Goal: Task Accomplishment & Management: Complete application form

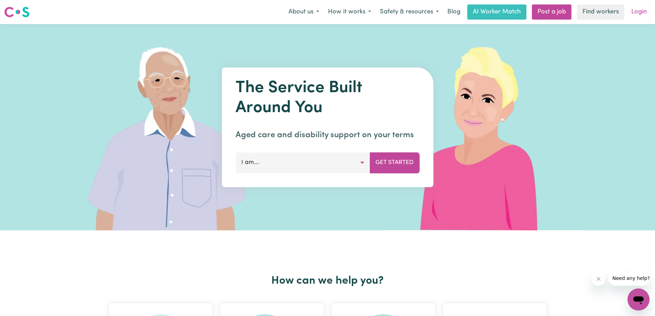
click at [635, 13] on link "Login" at bounding box center [639, 11] width 24 height 15
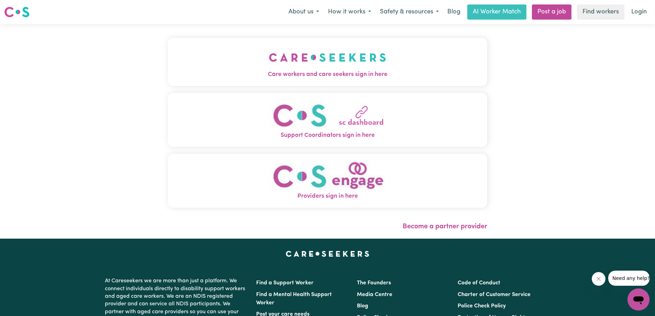
click at [360, 71] on span "Care workers and care seekers sign in here" at bounding box center [328, 74] width 320 height 9
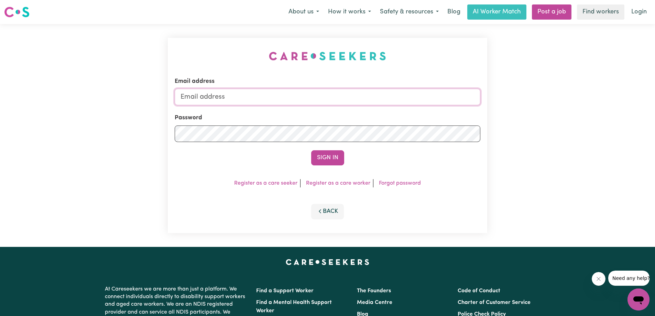
type input "[EMAIL_ADDRESS][DOMAIN_NAME]"
click at [323, 154] on button "Sign In" at bounding box center [327, 157] width 33 height 15
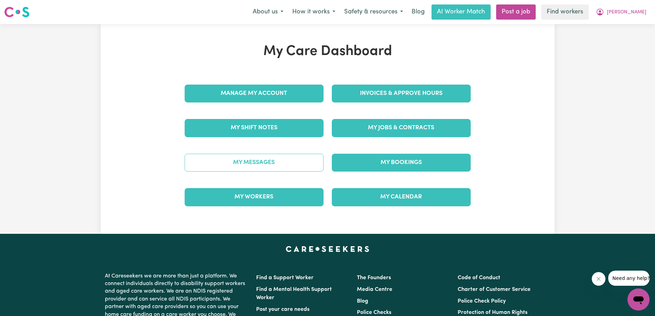
click at [260, 161] on link "My Messages" at bounding box center [254, 163] width 139 height 18
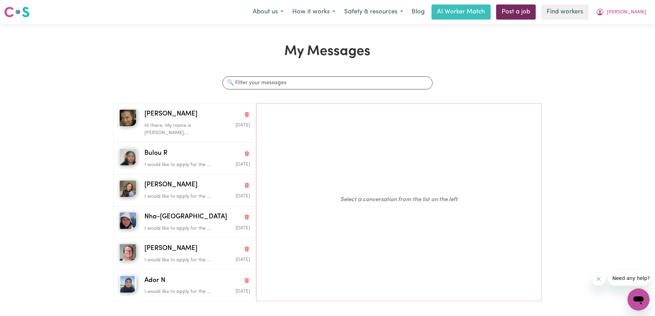
click at [536, 14] on link "Post a job" at bounding box center [516, 11] width 40 height 15
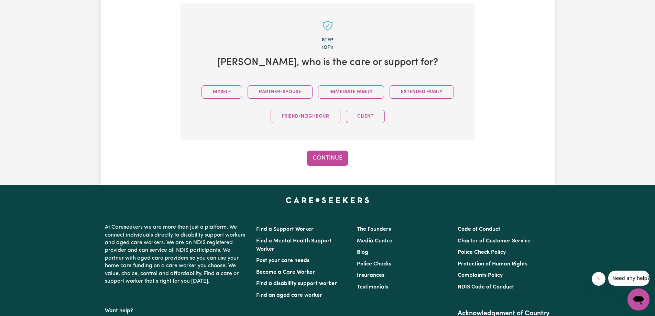
scroll to position [151, 0]
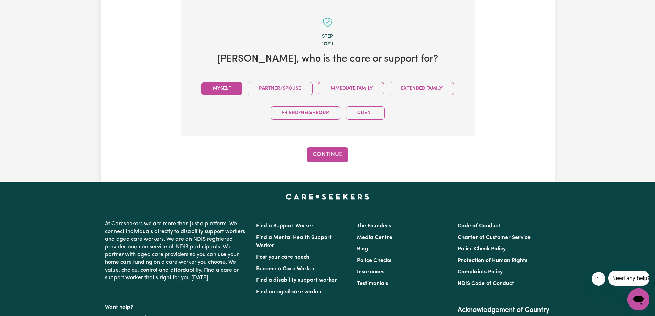
click at [225, 86] on button "Myself" at bounding box center [222, 88] width 41 height 13
click at [334, 153] on button "Continue" at bounding box center [328, 154] width 42 height 15
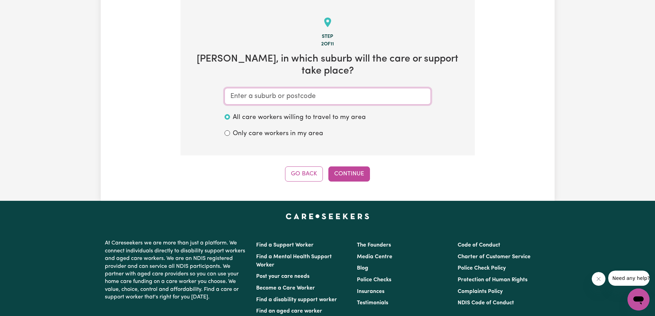
click at [321, 88] on input "text" at bounding box center [328, 96] width 206 height 17
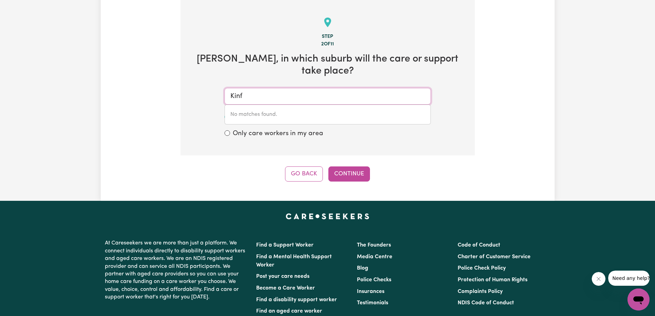
type input "Kin"
type input "Kin KIN, [GEOGRAPHIC_DATA], 4571"
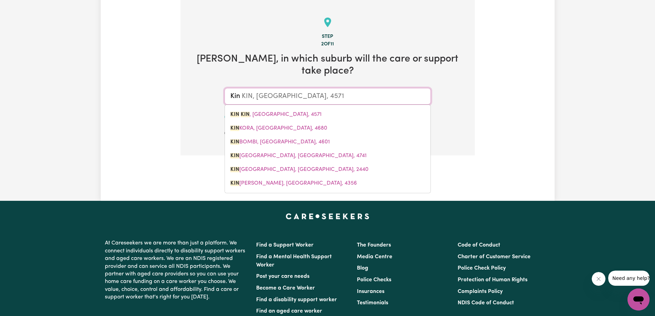
type input "King"
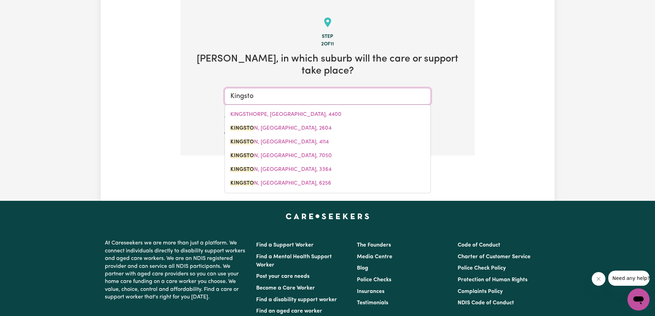
type input "[GEOGRAPHIC_DATA]"
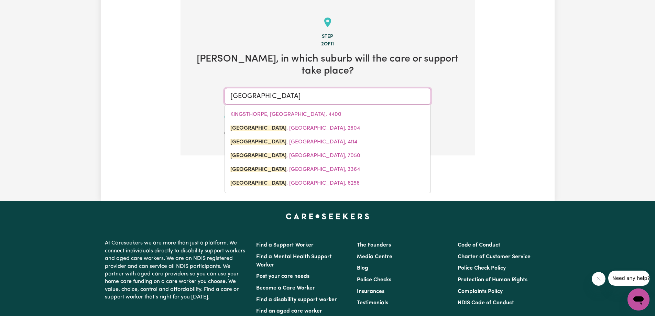
type input "[GEOGRAPHIC_DATA], [GEOGRAPHIC_DATA], 2604"
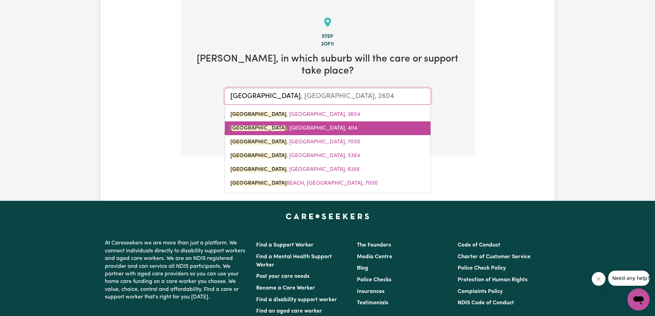
click at [279, 121] on link "[GEOGRAPHIC_DATA] , [GEOGRAPHIC_DATA], 4114" at bounding box center [328, 128] width 206 height 14
type input "[GEOGRAPHIC_DATA], [GEOGRAPHIC_DATA], 4114"
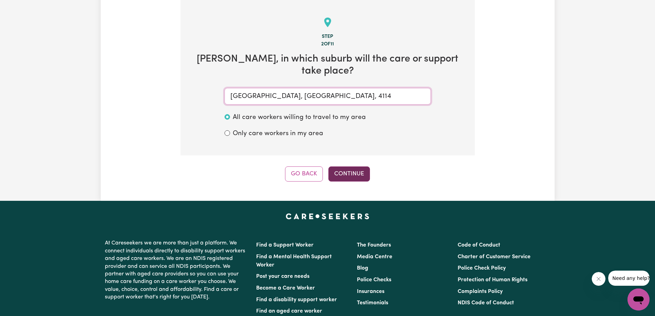
type input "[GEOGRAPHIC_DATA], [GEOGRAPHIC_DATA], 4114"
click at [352, 166] on button "Continue" at bounding box center [349, 173] width 42 height 15
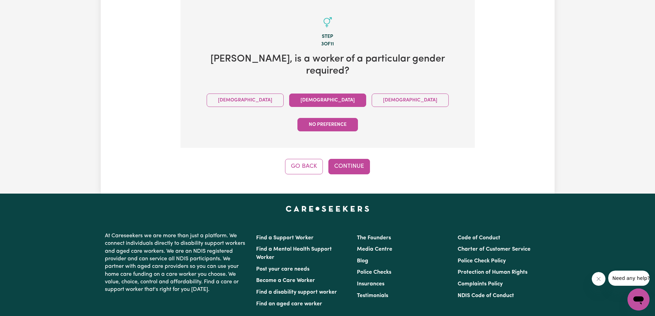
click at [289, 94] on button "[DEMOGRAPHIC_DATA]" at bounding box center [327, 100] width 77 height 13
click at [344, 159] on button "Continue" at bounding box center [349, 166] width 42 height 15
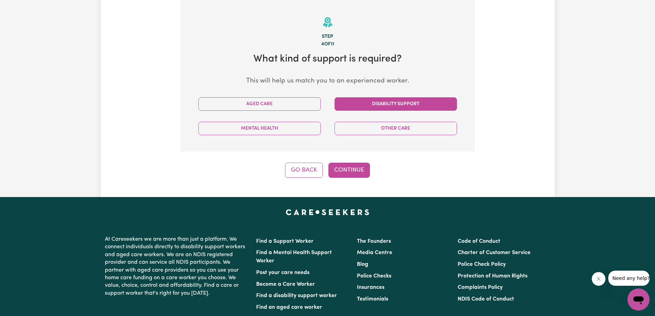
click at [341, 104] on button "Disability Support" at bounding box center [396, 103] width 122 height 13
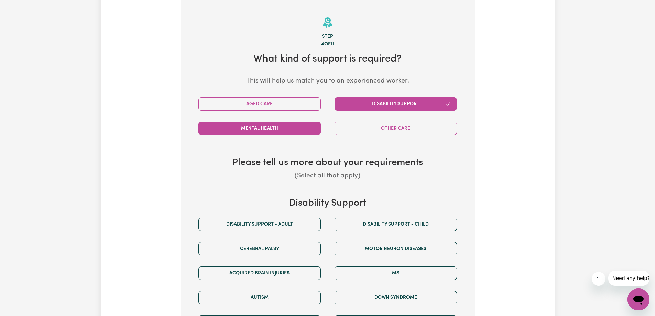
click at [295, 126] on button "Mental Health" at bounding box center [259, 128] width 122 height 13
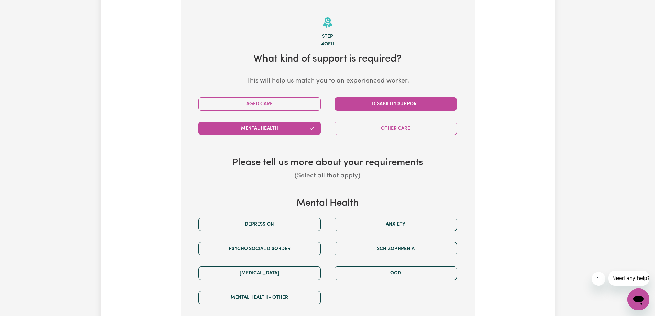
click at [350, 103] on button "Disability Support" at bounding box center [396, 103] width 122 height 13
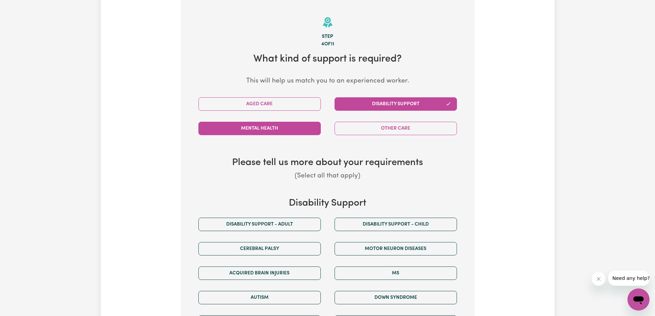
click at [302, 128] on button "Mental Health" at bounding box center [259, 128] width 122 height 13
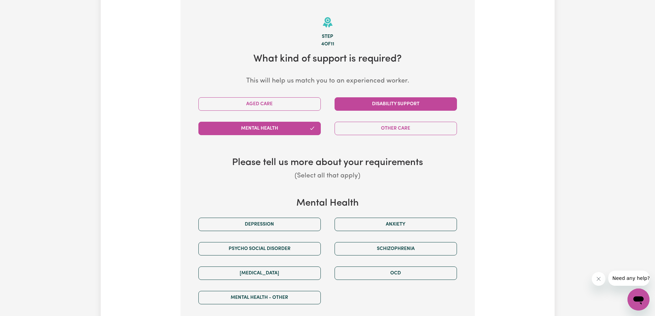
click at [360, 98] on button "Disability Support" at bounding box center [396, 103] width 122 height 13
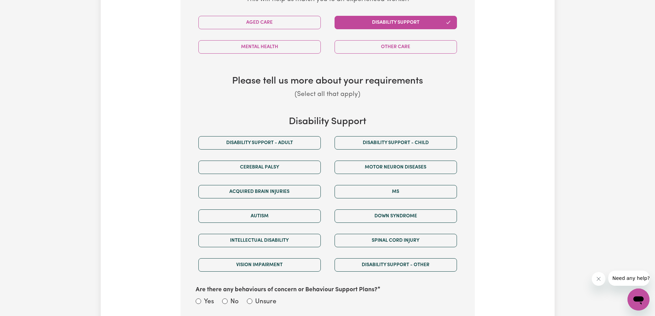
scroll to position [288, 0]
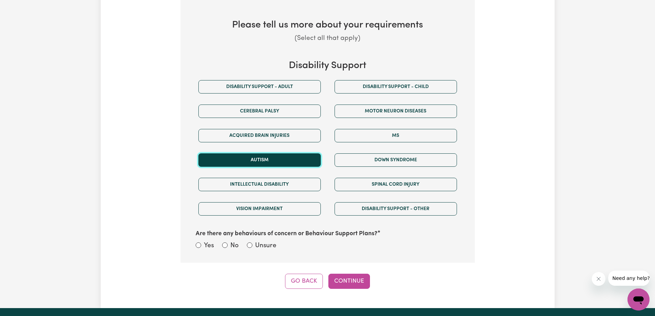
click at [274, 158] on button "Autism" at bounding box center [259, 159] width 122 height 13
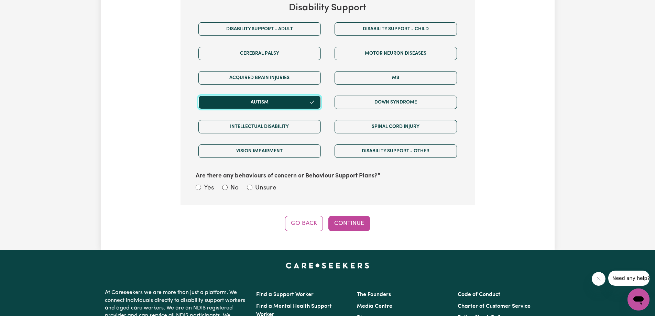
scroll to position [357, 0]
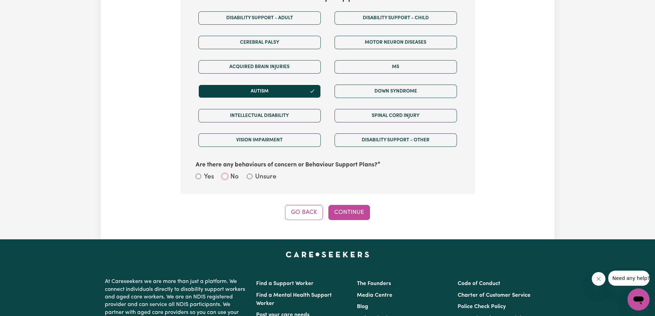
click at [222, 177] on input "No" at bounding box center [225, 177] width 6 height 6
radio input "true"
click at [341, 214] on button "Continue" at bounding box center [349, 212] width 42 height 15
select select "NDIS_FUNDING_PLAN_MANAGED"
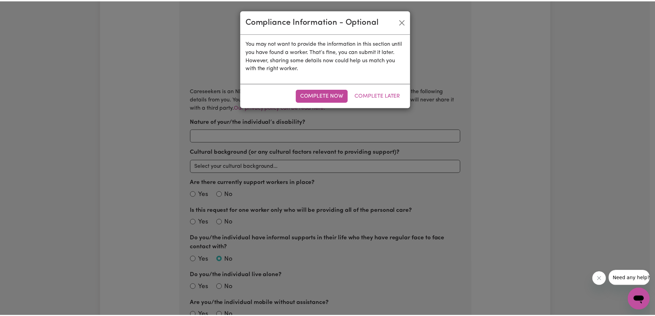
scroll to position [151, 0]
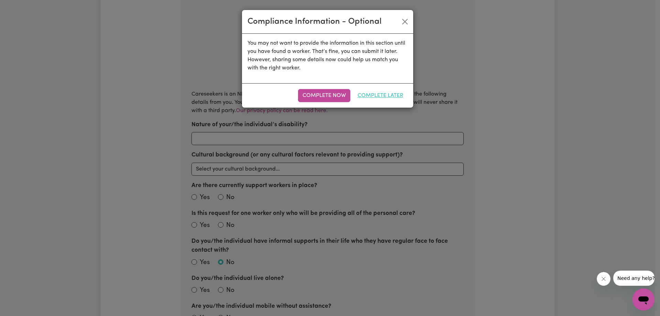
click at [370, 95] on button "Complete Later" at bounding box center [380, 95] width 55 height 13
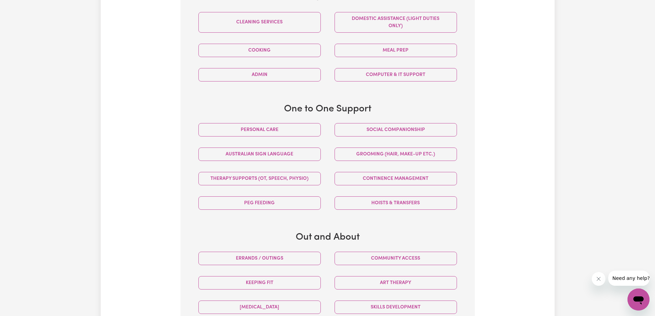
scroll to position [323, 0]
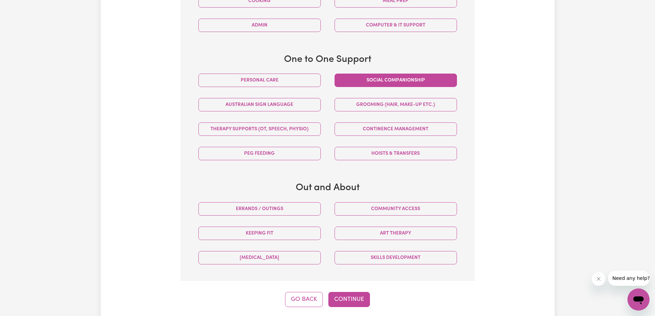
click at [359, 78] on button "Social companionship" at bounding box center [396, 80] width 122 height 13
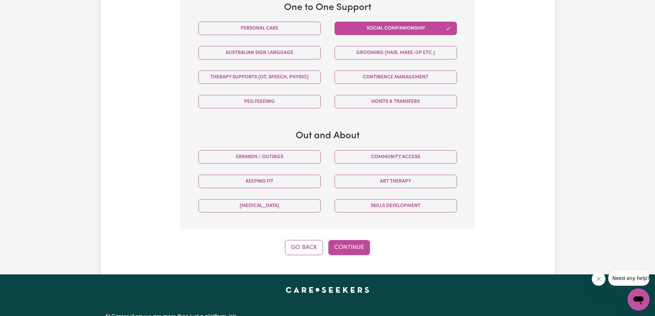
scroll to position [426, 0]
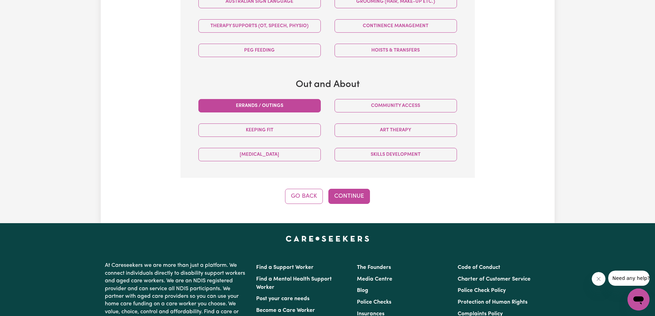
click at [298, 102] on button "Errands / Outings" at bounding box center [259, 105] width 122 height 13
click at [354, 108] on button "Community access" at bounding box center [396, 105] width 122 height 13
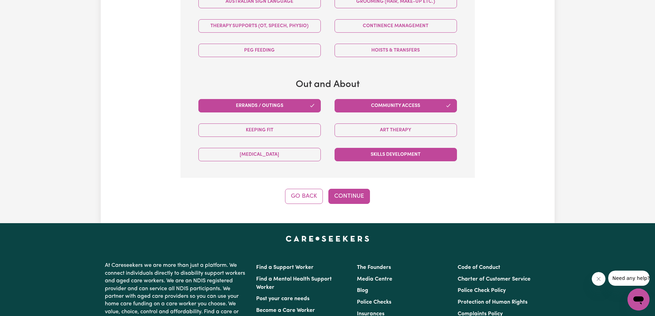
click at [376, 154] on button "Skills Development" at bounding box center [396, 154] width 122 height 13
click at [293, 159] on button "[MEDICAL_DATA]" at bounding box center [259, 154] width 122 height 13
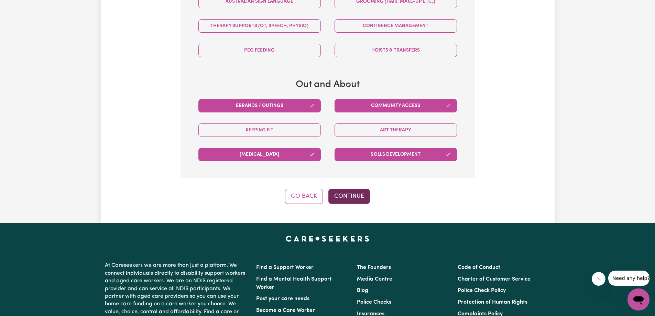
click at [355, 198] on button "Continue" at bounding box center [349, 196] width 42 height 15
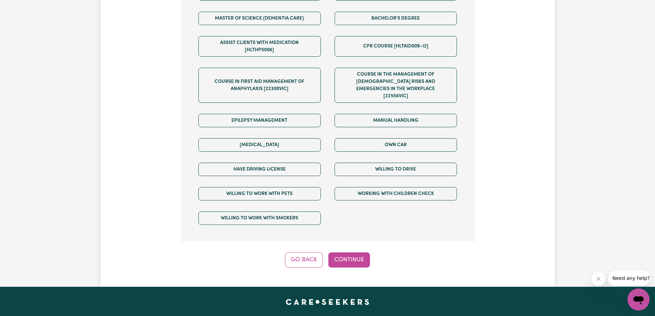
scroll to position [391, 0]
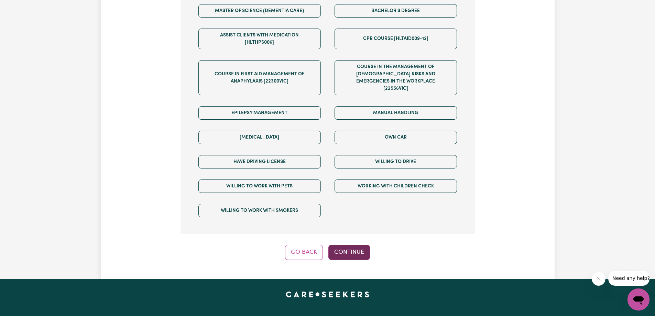
click at [349, 245] on button "Continue" at bounding box center [349, 252] width 42 height 15
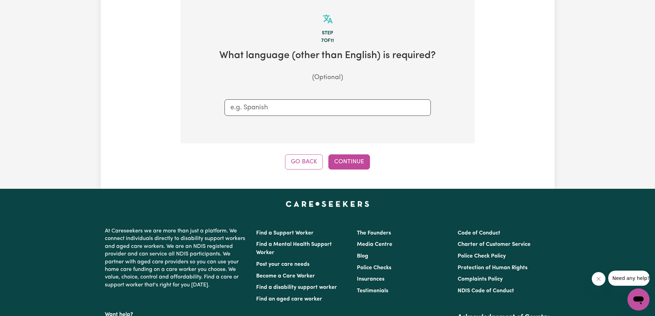
scroll to position [151, 0]
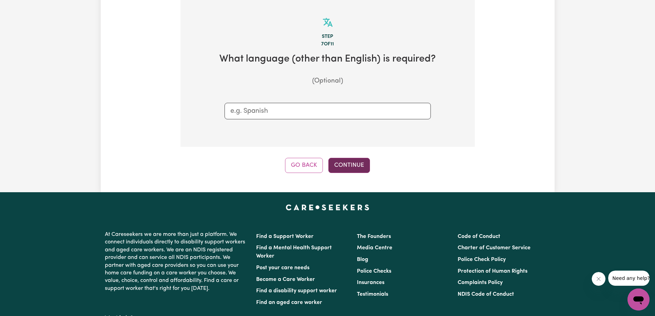
click at [344, 158] on button "Continue" at bounding box center [349, 165] width 42 height 15
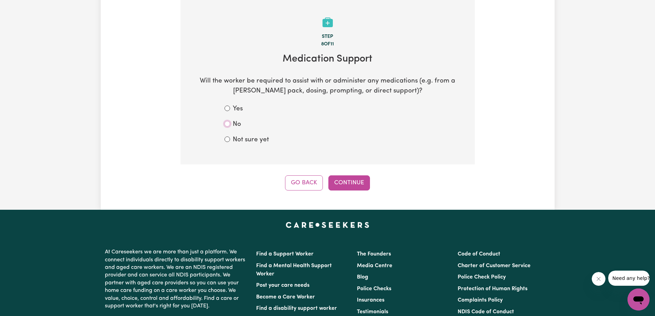
click at [226, 122] on input "No" at bounding box center [228, 124] width 6 height 6
radio input "true"
click at [348, 181] on button "Continue" at bounding box center [349, 182] width 42 height 15
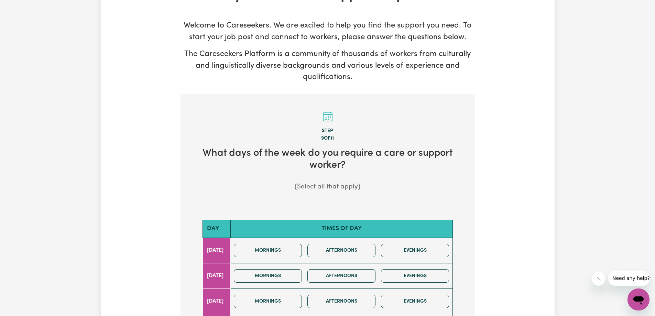
scroll to position [138, 0]
